Goal: Book appointment/travel/reservation

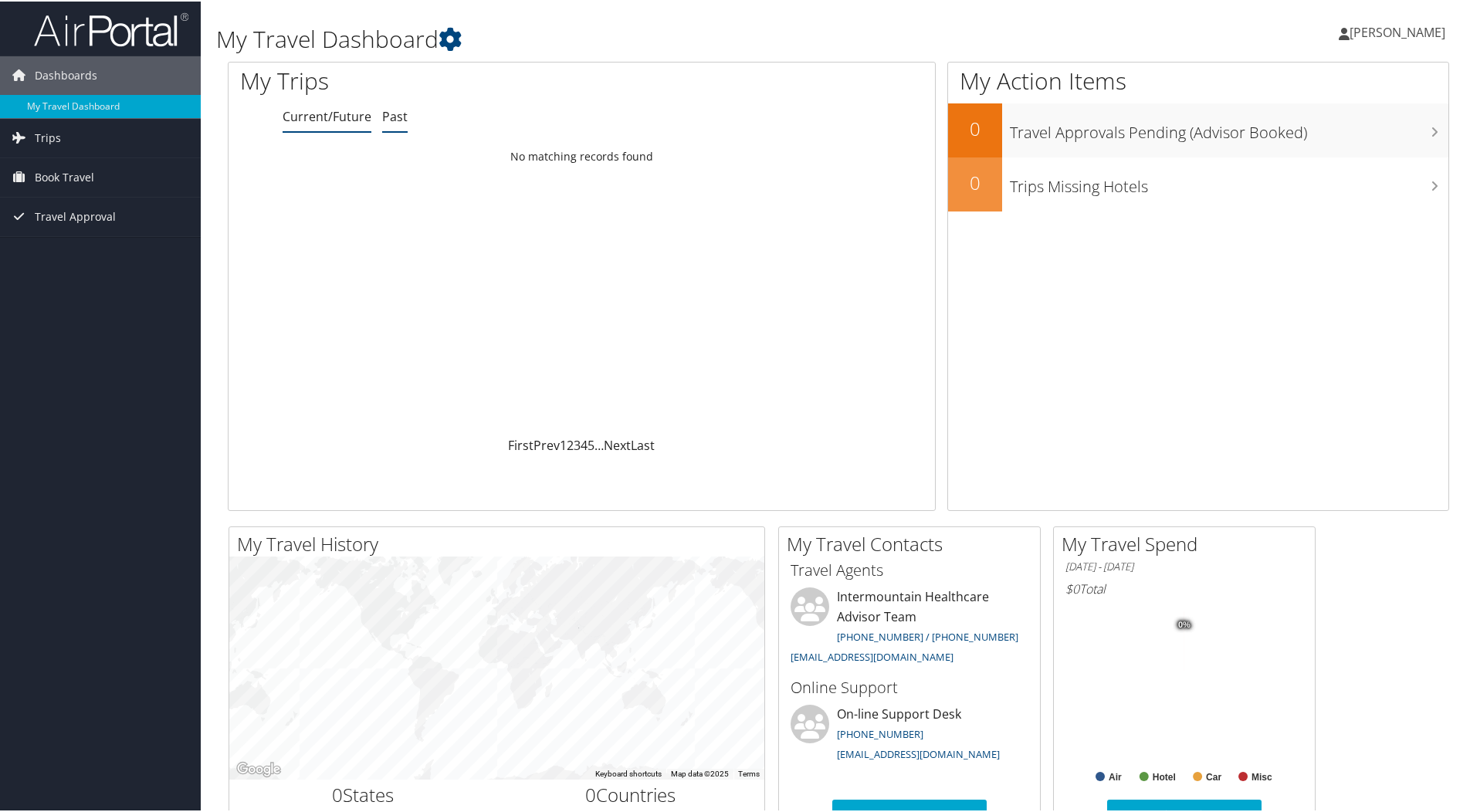
click at [399, 115] on link "Past" at bounding box center [395, 115] width 25 height 17
click at [329, 118] on link "Current/Future" at bounding box center [327, 115] width 89 height 17
click at [45, 126] on span "Trips" at bounding box center [47, 136] width 26 height 38
click at [50, 178] on span "Book Travel" at bounding box center [64, 175] width 59 height 38
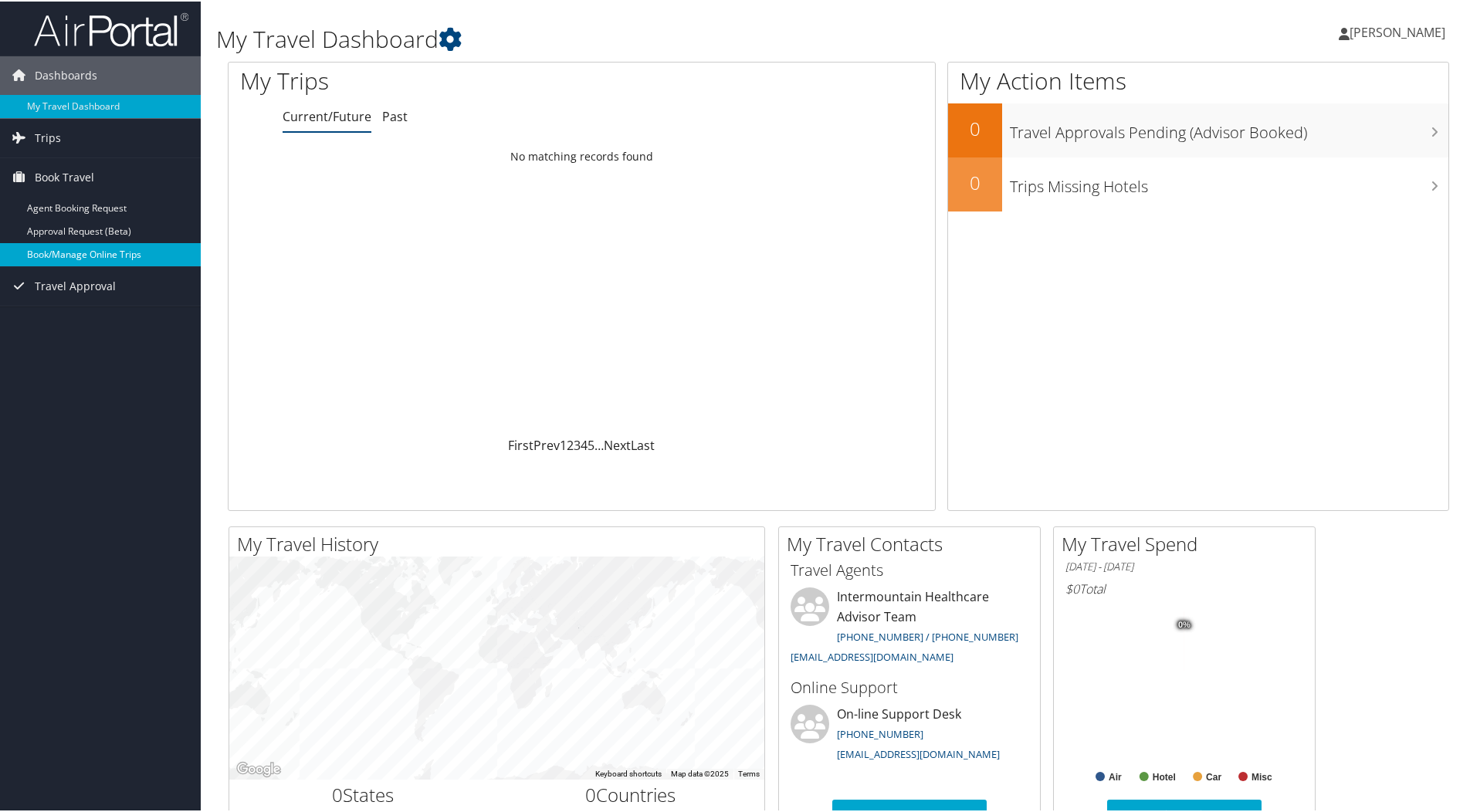
click at [62, 250] on link "Book/Manage Online Trips" at bounding box center [100, 253] width 201 height 23
